Goal: Task Accomplishment & Management: Manage account settings

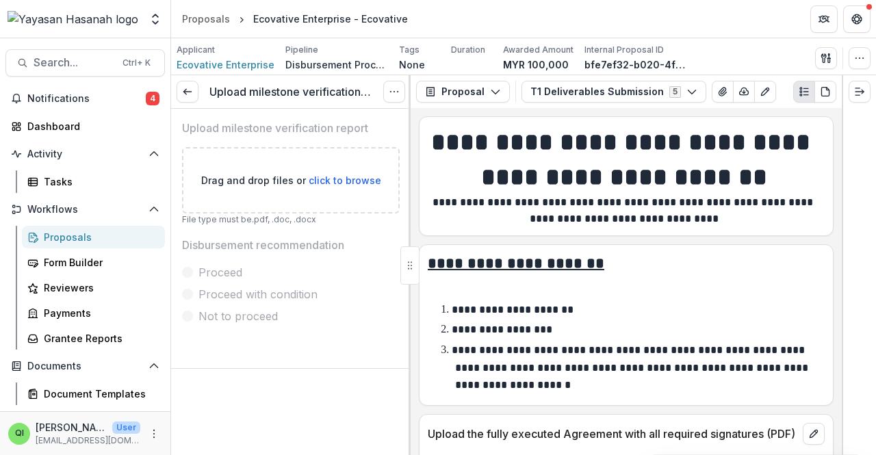
click at [178, 81] on div "Upload milestone verification report View task Reopen Task" at bounding box center [291, 92] width 240 height 34
click at [179, 88] on link at bounding box center [188, 92] width 22 height 22
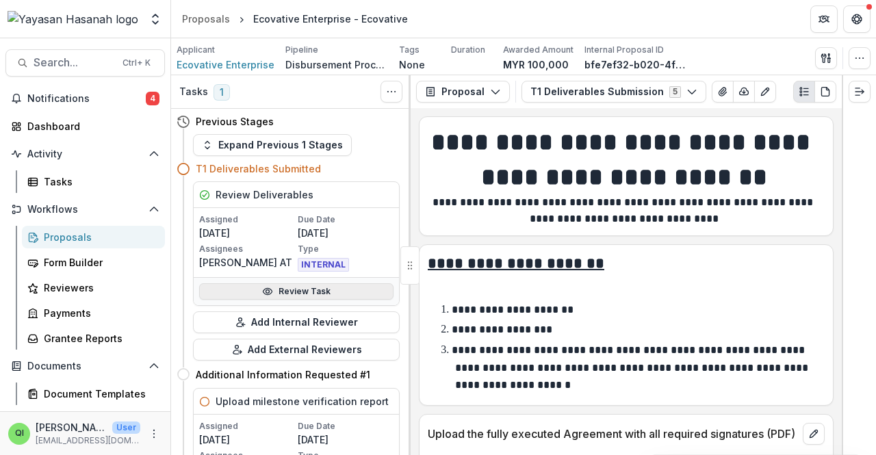
click at [303, 287] on link "Review Task" at bounding box center [296, 291] width 194 height 16
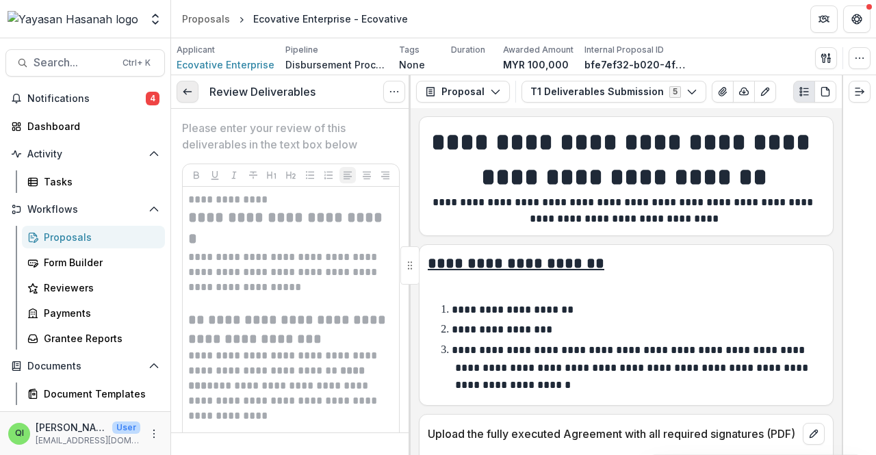
click at [183, 98] on link at bounding box center [188, 92] width 22 height 22
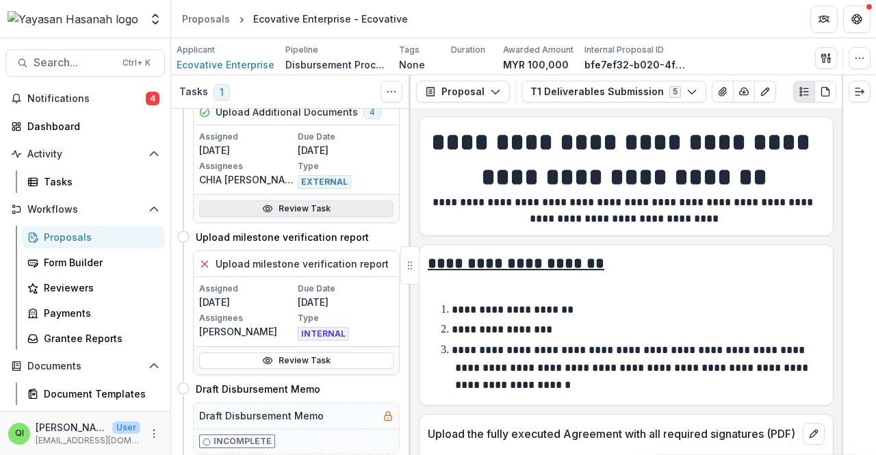
scroll to position [508, 0]
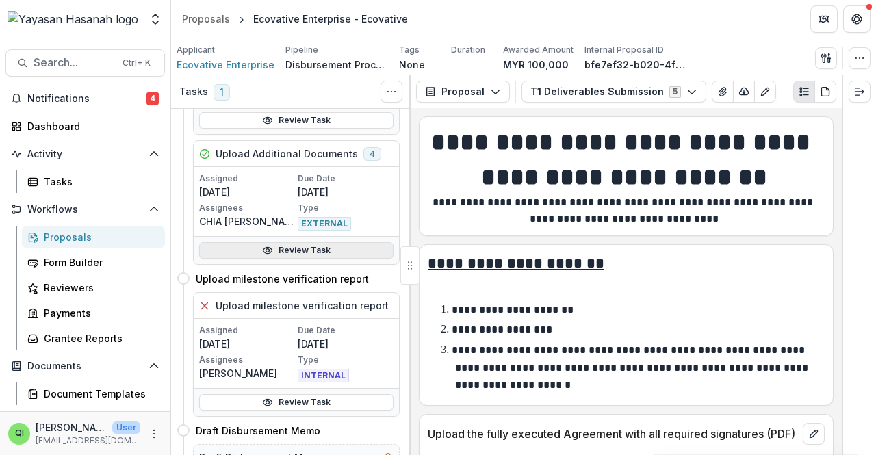
click at [322, 254] on link "Review Task" at bounding box center [296, 250] width 194 height 16
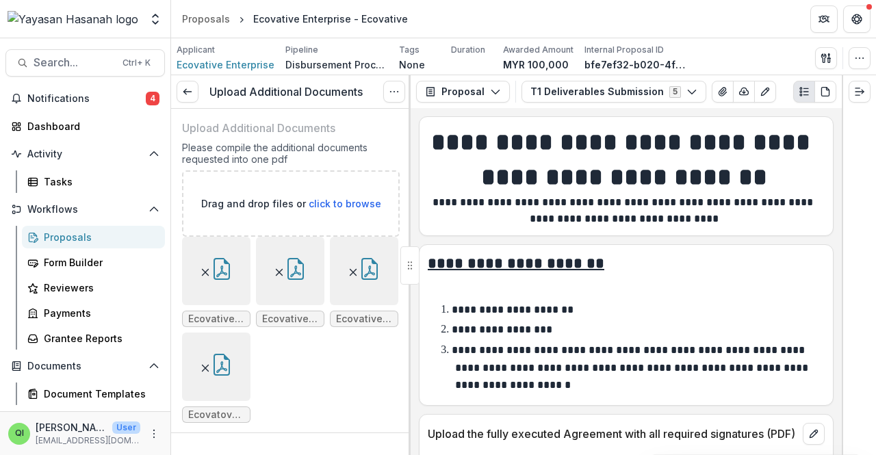
scroll to position [55, 0]
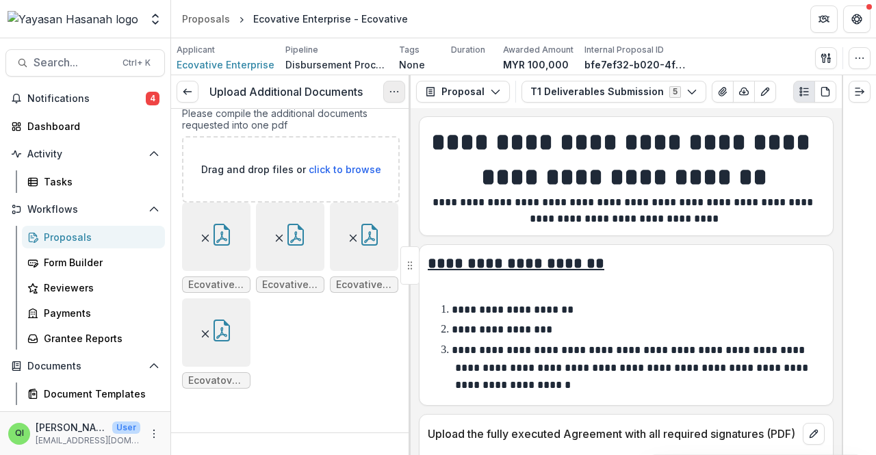
click at [392, 88] on icon "Options" at bounding box center [394, 91] width 11 height 11
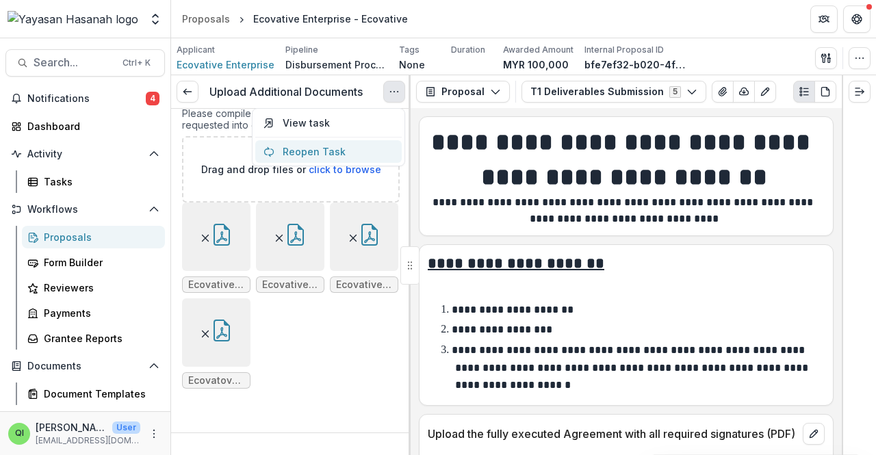
click at [371, 155] on button "Reopen Task" at bounding box center [328, 151] width 147 height 23
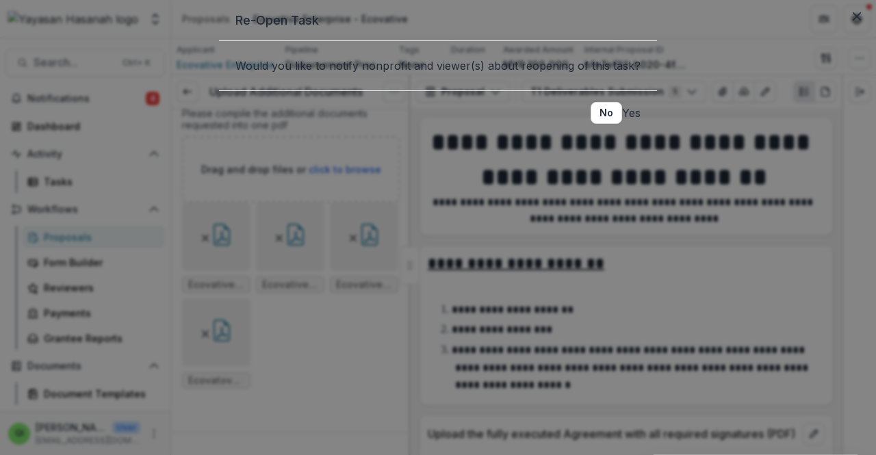
click at [622, 121] on button "Yes" at bounding box center [631, 113] width 18 height 16
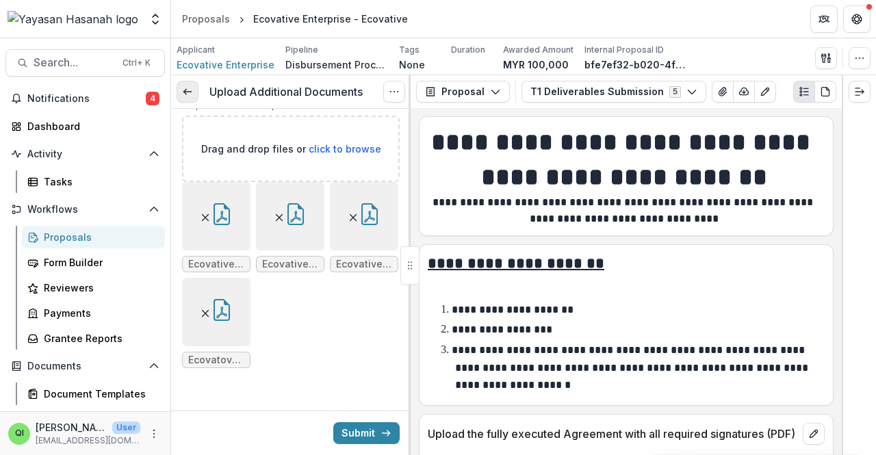
click at [194, 99] on link at bounding box center [188, 92] width 22 height 22
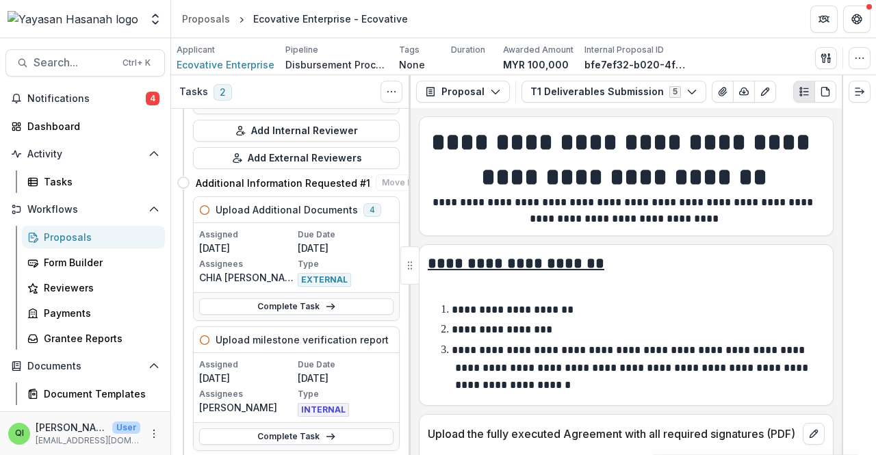
scroll to position [205, 0]
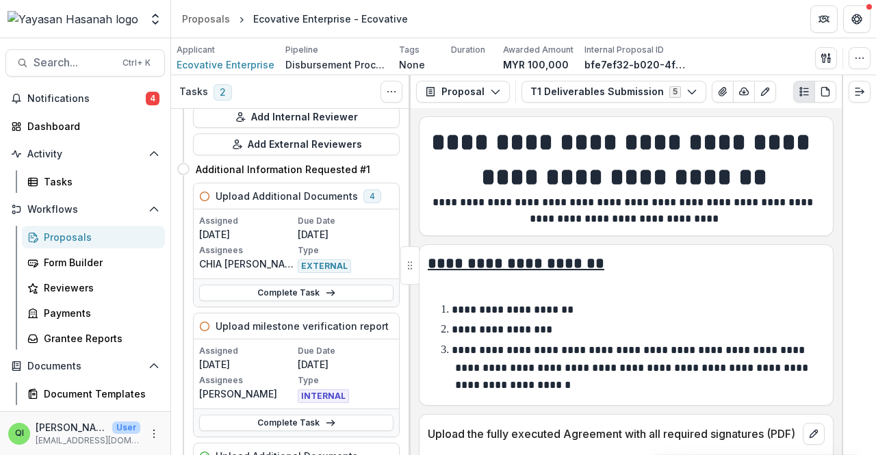
click at [845, 90] on div at bounding box center [859, 91] width 33 height 33
click at [867, 94] on button "Expand right" at bounding box center [860, 92] width 22 height 22
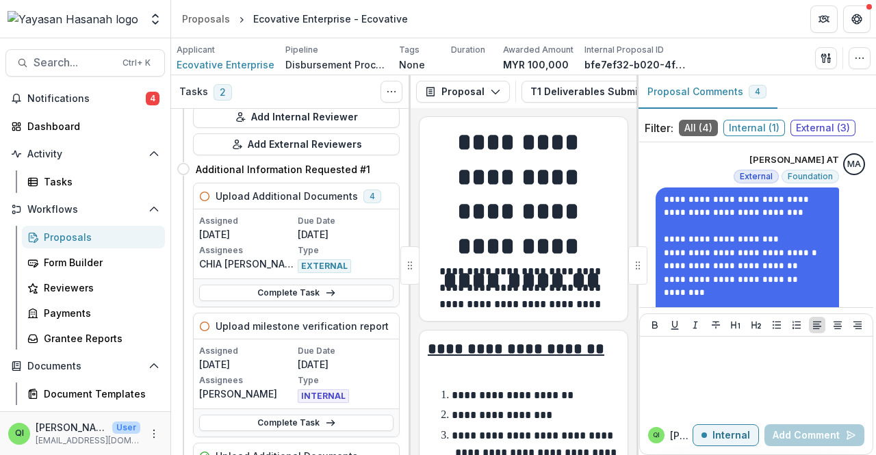
scroll to position [39, 0]
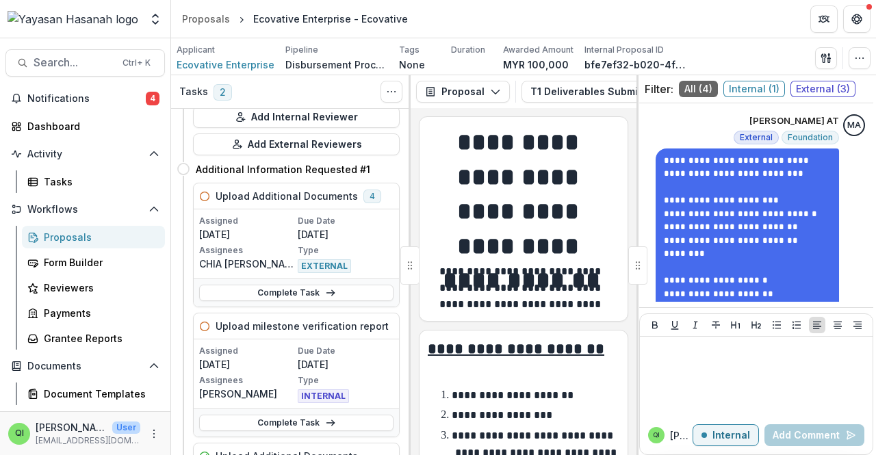
click at [798, 88] on span "External ( 3 )" at bounding box center [823, 89] width 65 height 16
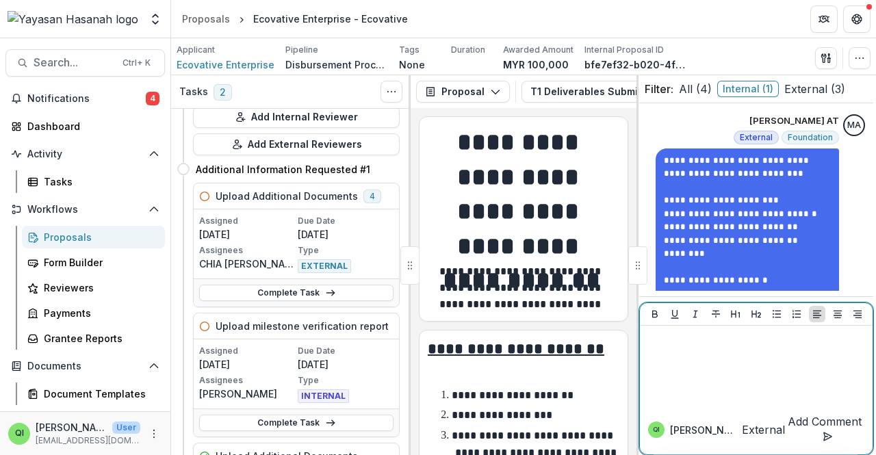
click at [743, 398] on div at bounding box center [757, 365] width 222 height 68
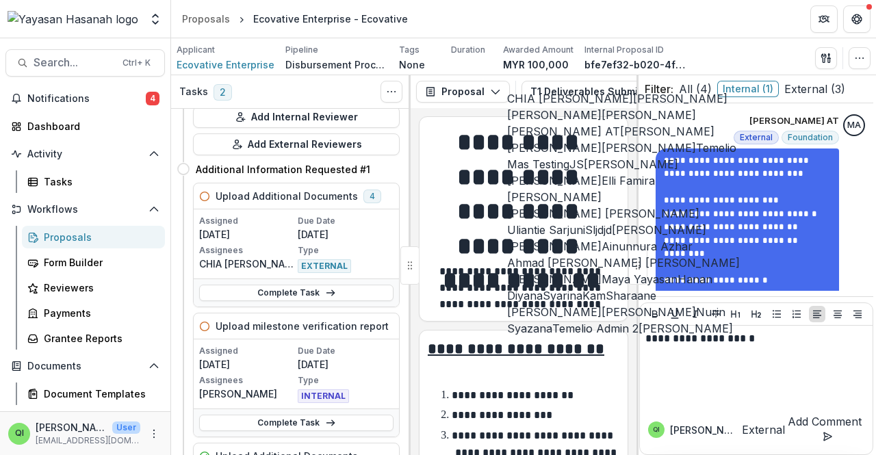
click at [633, 107] on button "CHIA [PERSON_NAME]" at bounding box center [570, 98] width 126 height 16
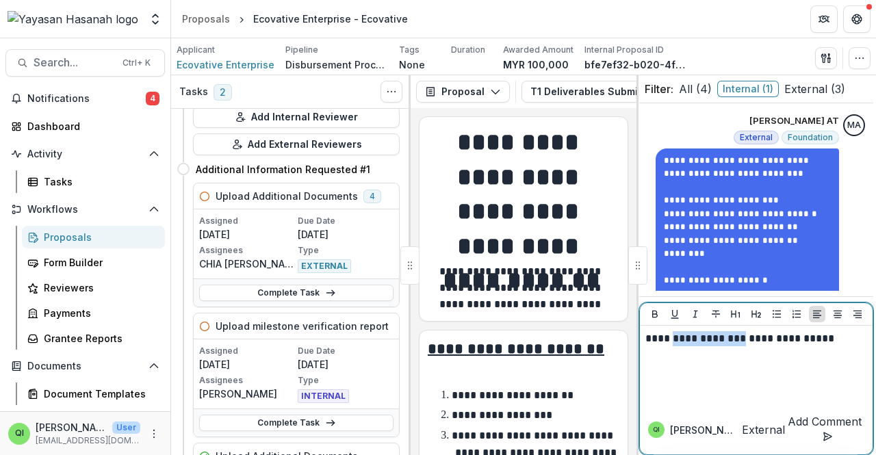
drag, startPoint x: 732, startPoint y: 350, endPoint x: 664, endPoint y: 348, distance: 67.8
click at [664, 346] on p "**********" at bounding box center [755, 338] width 218 height 15
click at [797, 346] on p "**********" at bounding box center [755, 338] width 218 height 15
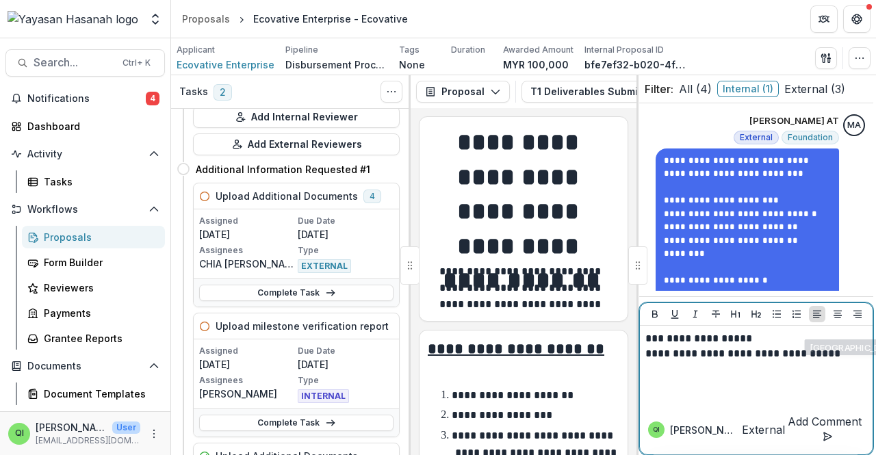
click at [841, 346] on p "**********" at bounding box center [755, 338] width 218 height 15
click at [839, 361] on p "**********" at bounding box center [755, 353] width 218 height 15
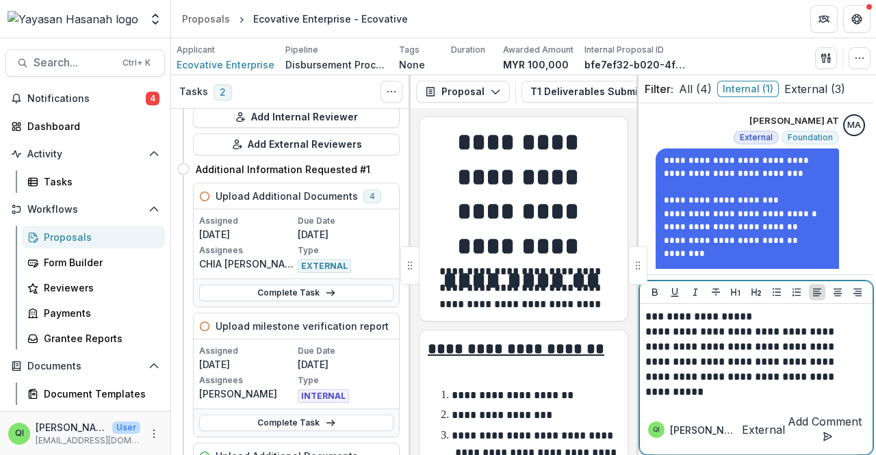
click at [810, 428] on button "Add Comment" at bounding box center [824, 430] width 79 height 33
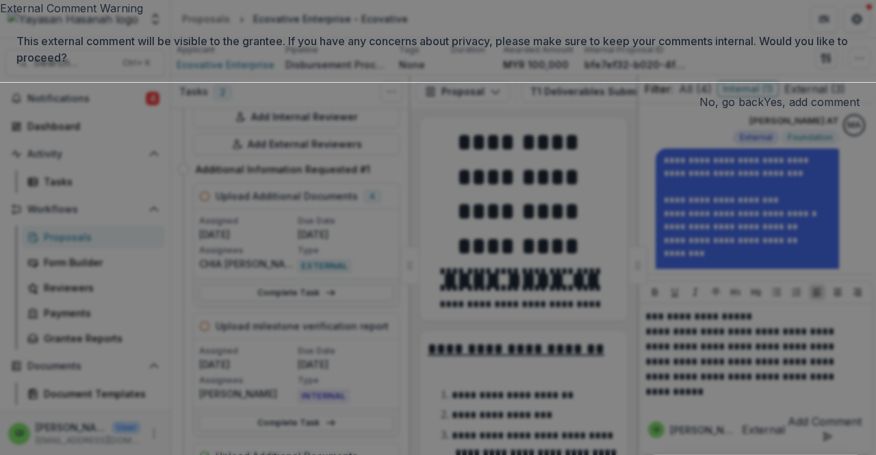
click at [764, 110] on button "Yes, add comment" at bounding box center [812, 102] width 96 height 16
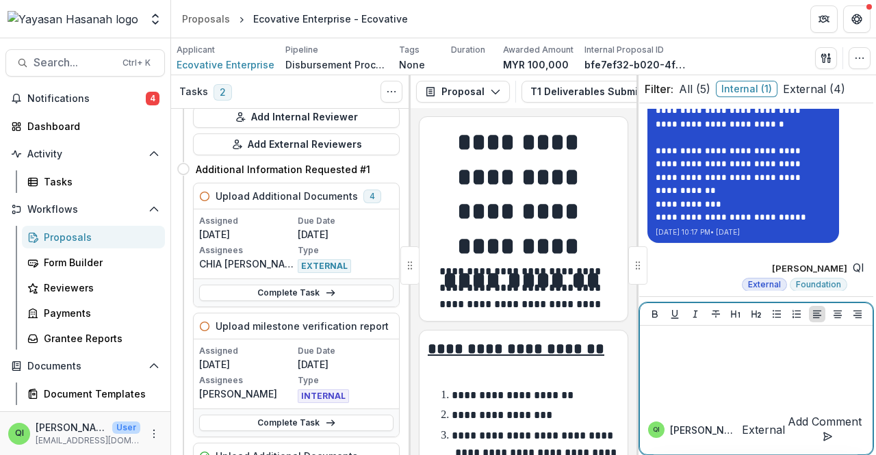
scroll to position [4102, 0]
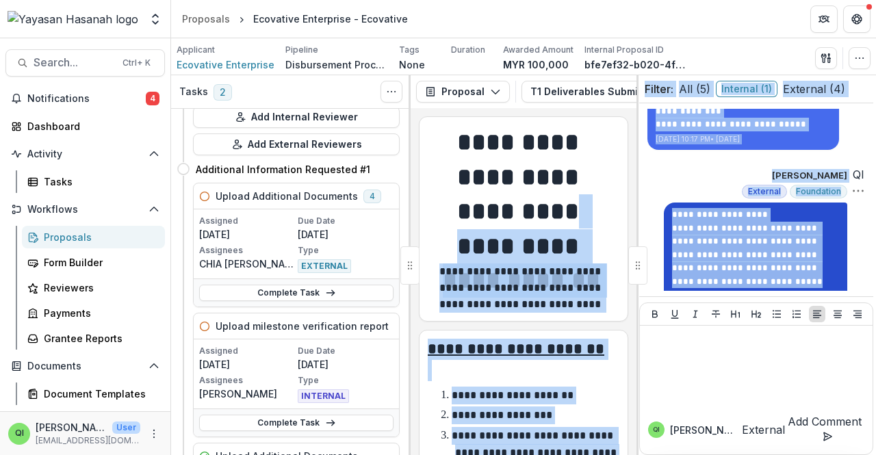
drag, startPoint x: 806, startPoint y: 222, endPoint x: 655, endPoint y: 190, distance: 155.2
click at [664, 203] on div "**********" at bounding box center [755, 255] width 183 height 104
